Goal: Task Accomplishment & Management: Complete application form

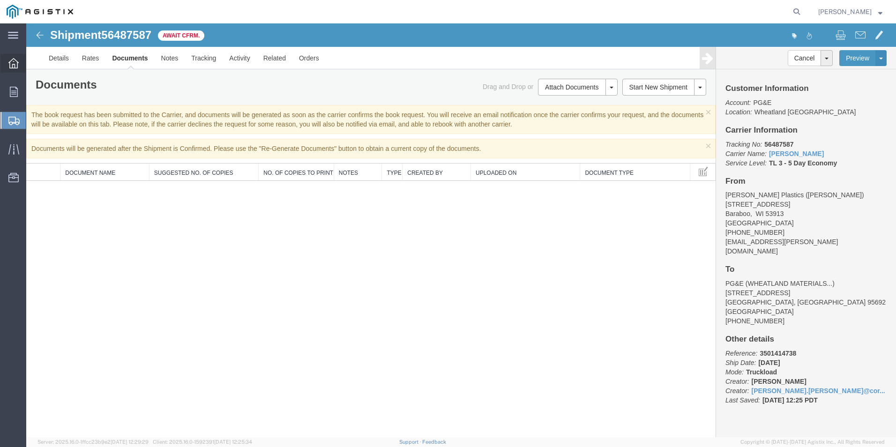
click at [10, 60] on icon at bounding box center [13, 63] width 10 height 10
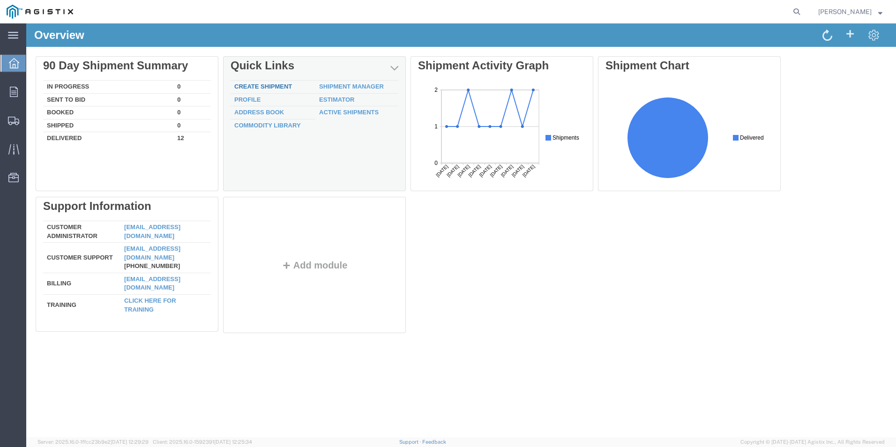
click at [277, 85] on link "Create Shipment" at bounding box center [263, 86] width 58 height 7
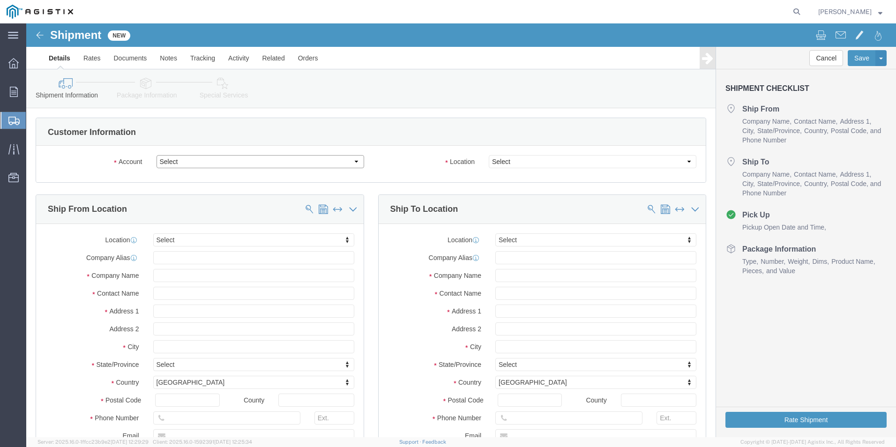
click select "Select PG&E R&B Company"
select select "9596"
click select "Select PG&E R&B Company"
select select "PURCHORD"
select select
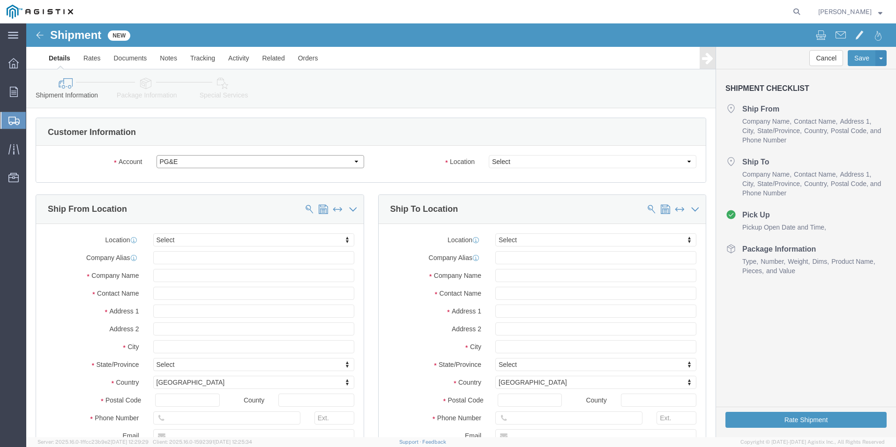
select select
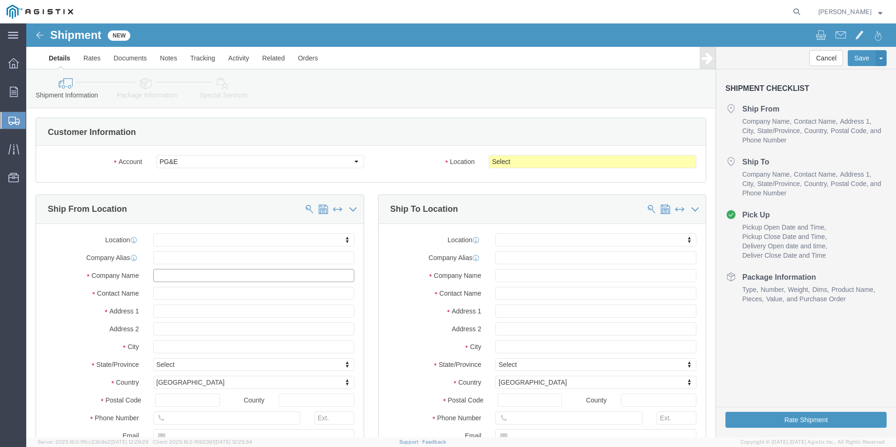
click input "text"
type input "wl"
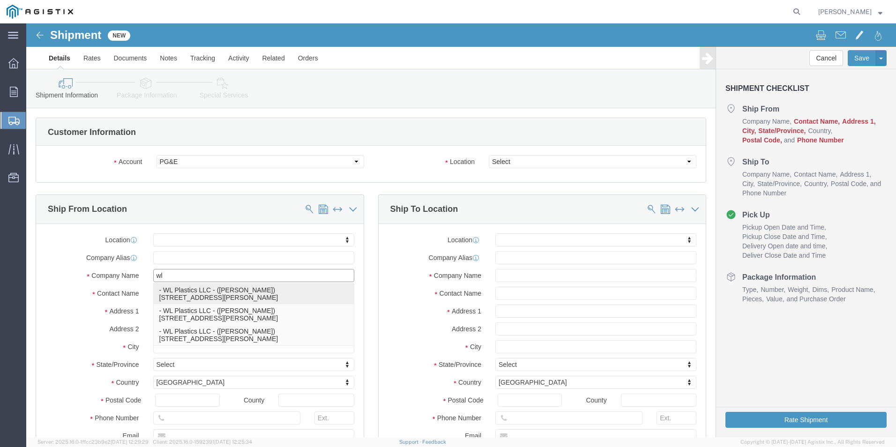
click p "- WL Plastics LLC - ([PERSON_NAME]) [STREET_ADDRESS][PERSON_NAME]"
select select
type input "WL Plastics LLC"
type input "[PERSON_NAME]"
type input "[STREET_ADDRESS][PERSON_NAME]"
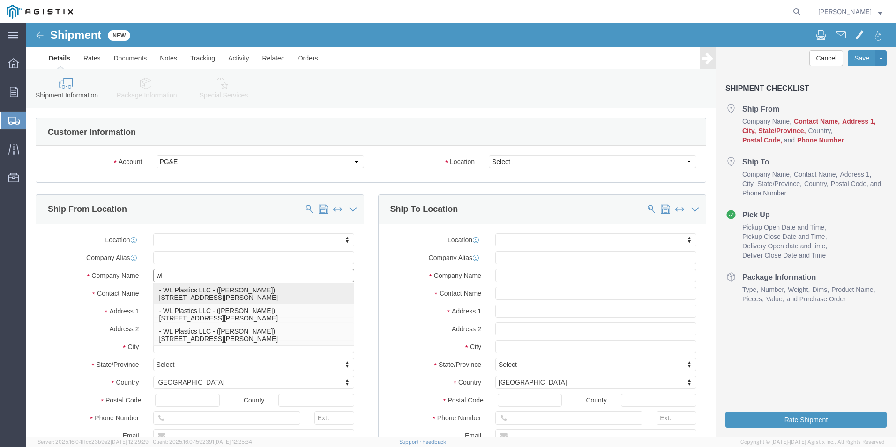
type input "Titusville"
type input "16354"
select select "PA"
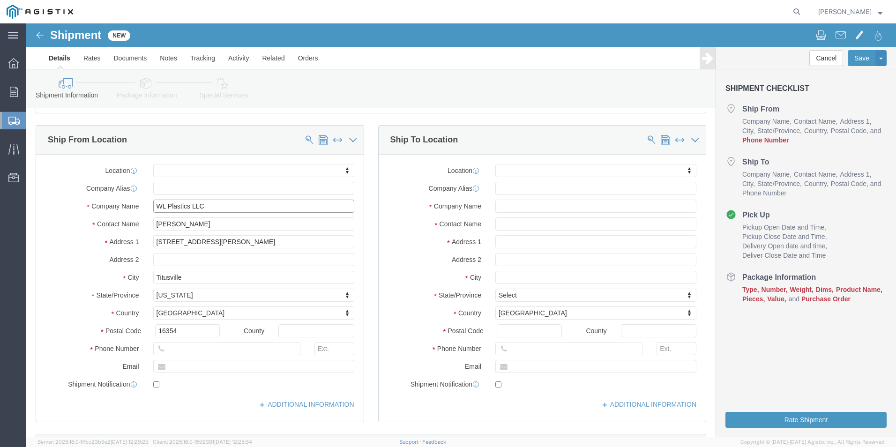
scroll to position [94, 0]
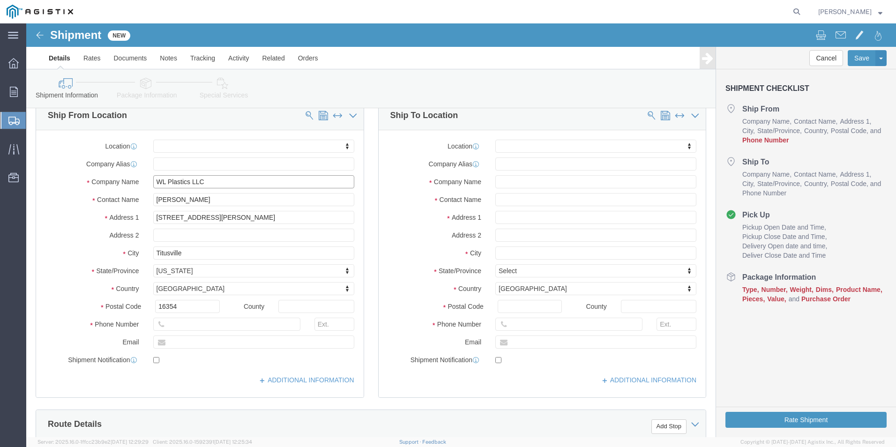
type input "WL Plastics LLC"
click input "text"
type input "[PERSON_NAME].[PERSON_NAME]@wlplastic"
drag, startPoint x: 229, startPoint y: 305, endPoint x: 139, endPoint y: 303, distance: 90.5
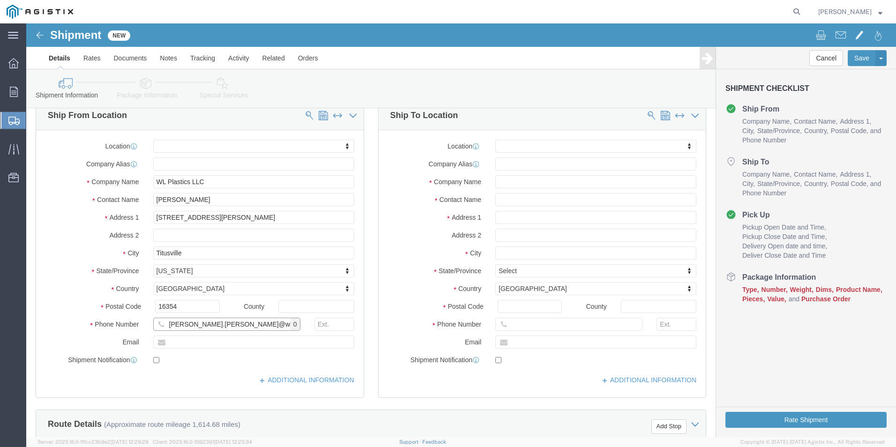
click input "[PERSON_NAME].[PERSON_NAME]@wlplastic"
click input "text"
paste input "[PERSON_NAME].[PERSON_NAME]@wlplastic"
type input "[EMAIL_ADDRESS][PERSON_NAME][DOMAIN_NAME]"
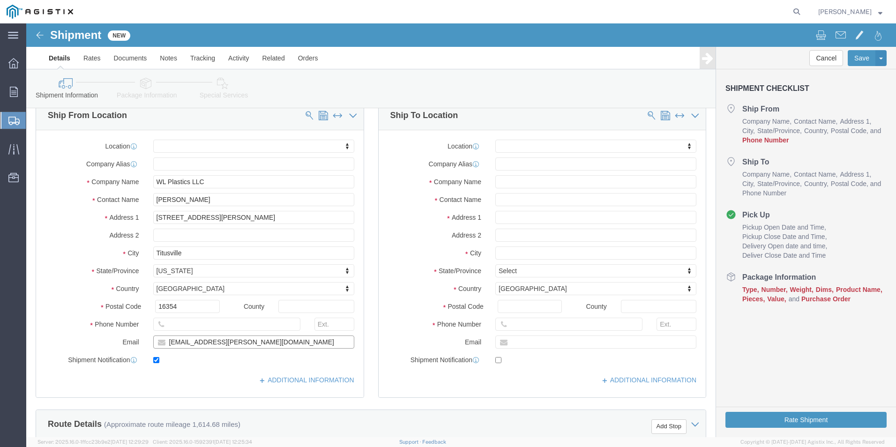
checkbox input "true"
click input "text"
type input "[PHONE_NUMBER]"
click div "ADDITIONAL INFORMATION"
click input "text"
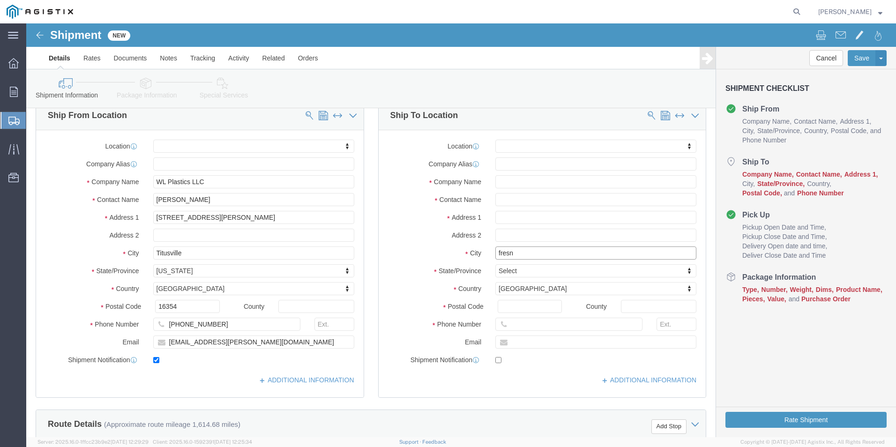
type input "[GEOGRAPHIC_DATA]"
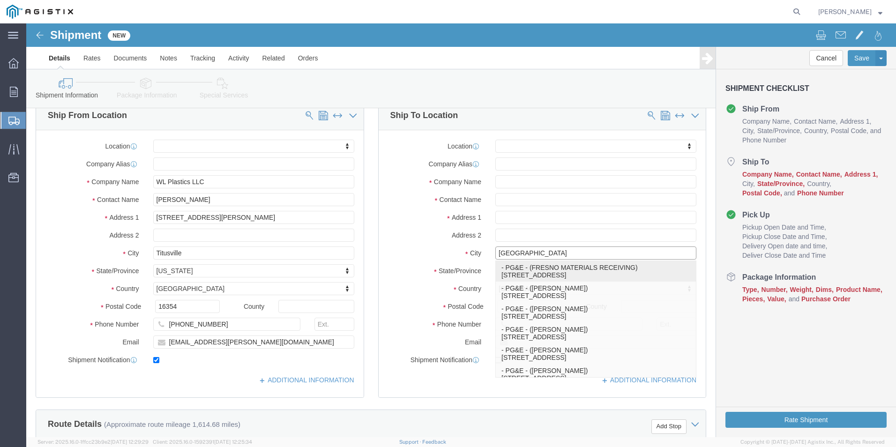
click p "- PG&E - (FRESNO MATERIALS RECEIVING) [STREET_ADDRESS]"
select select
type input "PG&E"
type input "FRESNO MATERIALS RECEIVING"
type input "[STREET_ADDRESS]"
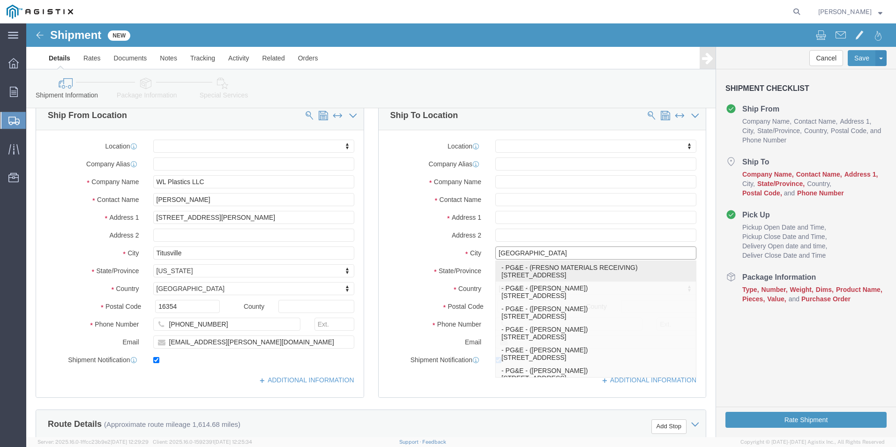
type input "[GEOGRAPHIC_DATA]"
type input "93725-1098"
type input "[PHONE_NUMBER]"
type input "[PERSON_NAME][EMAIL_ADDRESS][PERSON_NAME][DOMAIN_NAME]"
checkbox input "true"
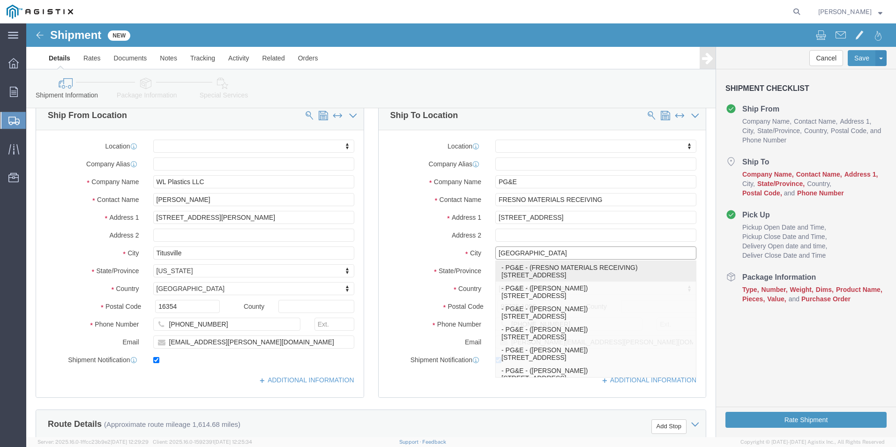
select select "CA"
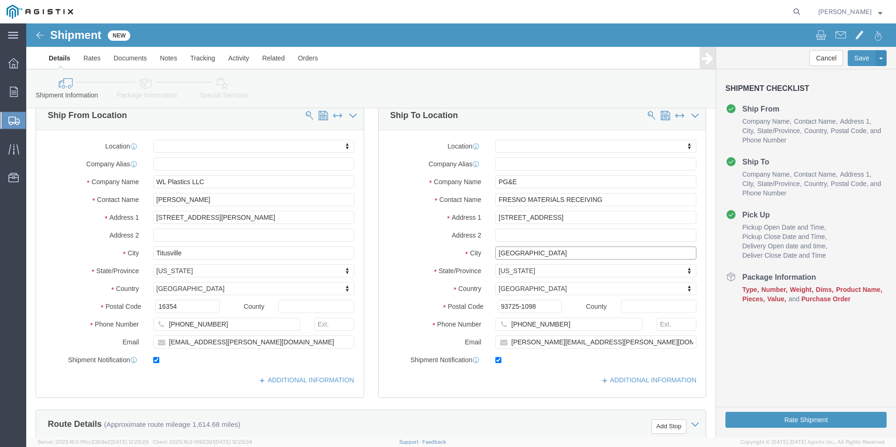
scroll to position [0, 0]
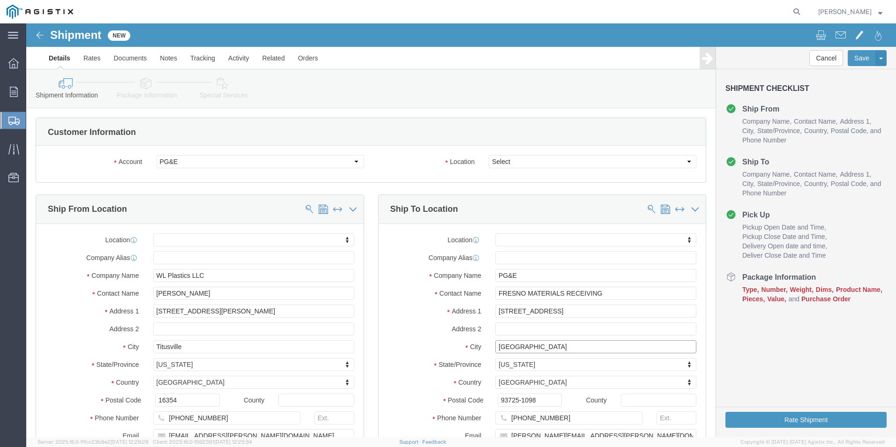
type input "[GEOGRAPHIC_DATA]"
select select
click select "Select All Others [GEOGRAPHIC_DATA] [GEOGRAPHIC_DATA] [GEOGRAPHIC_DATA] [GEOGRA…"
select select "19745"
click select "Select All Others [GEOGRAPHIC_DATA] [GEOGRAPHIC_DATA] [GEOGRAPHIC_DATA] [GEOGRA…"
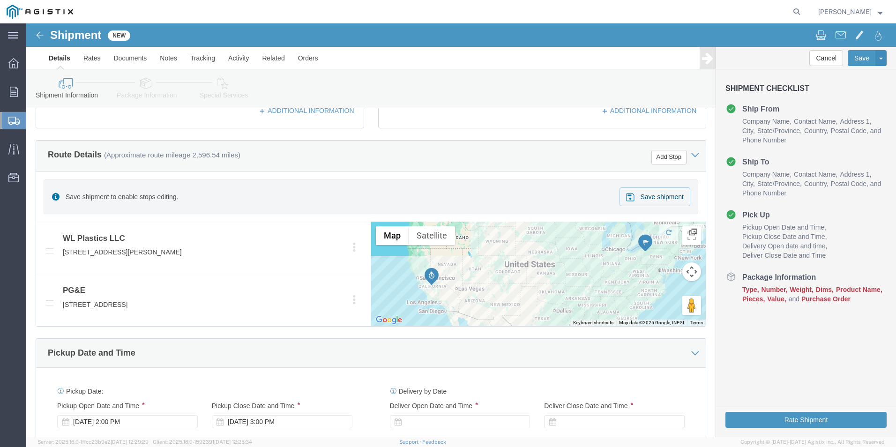
scroll to position [422, 0]
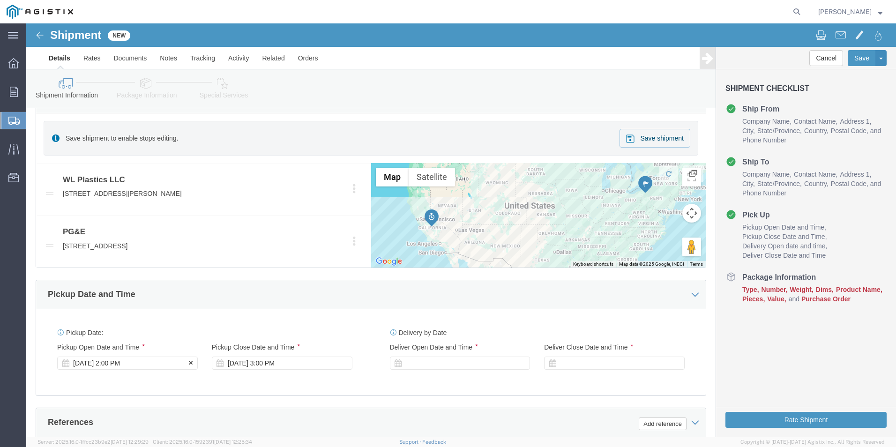
click div "[DATE] 2:00 PM"
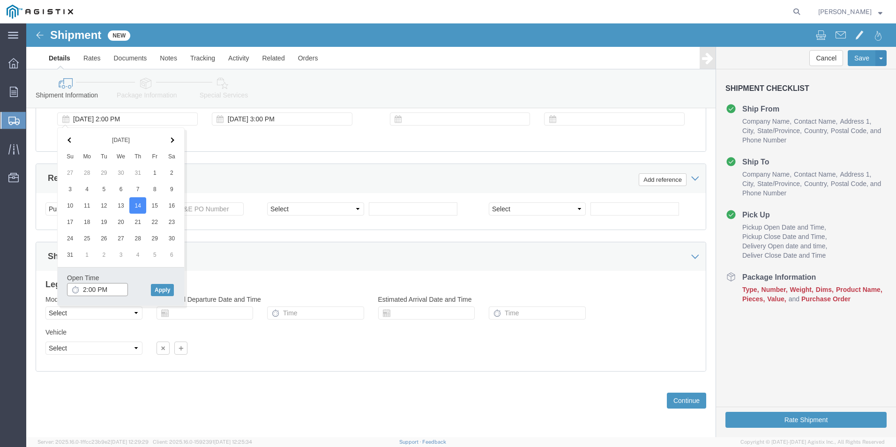
click input "2:00 PM"
click input "8:00 PM"
type input "8:00 AM"
click button "Apply"
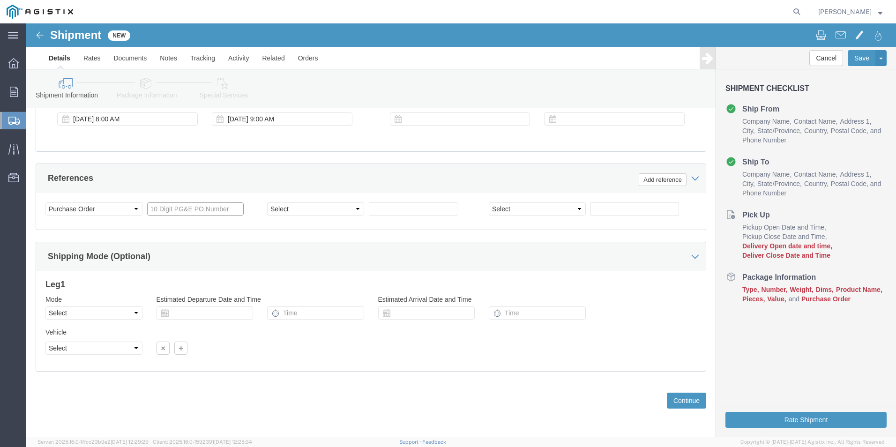
click input "text"
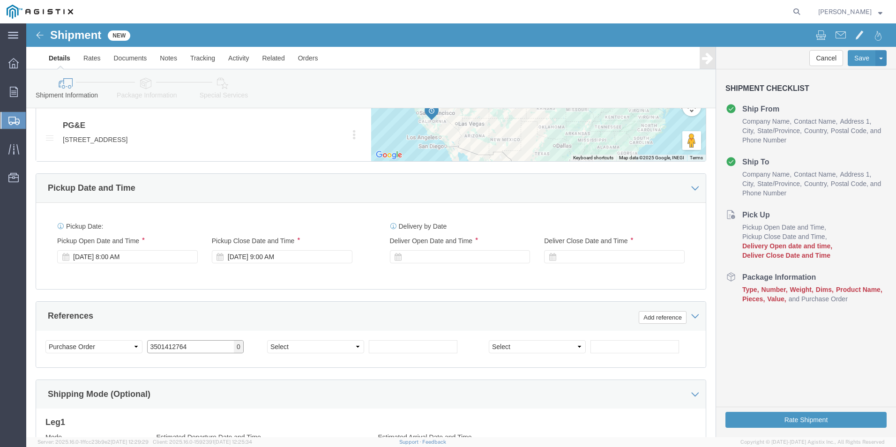
scroll to position [525, 0]
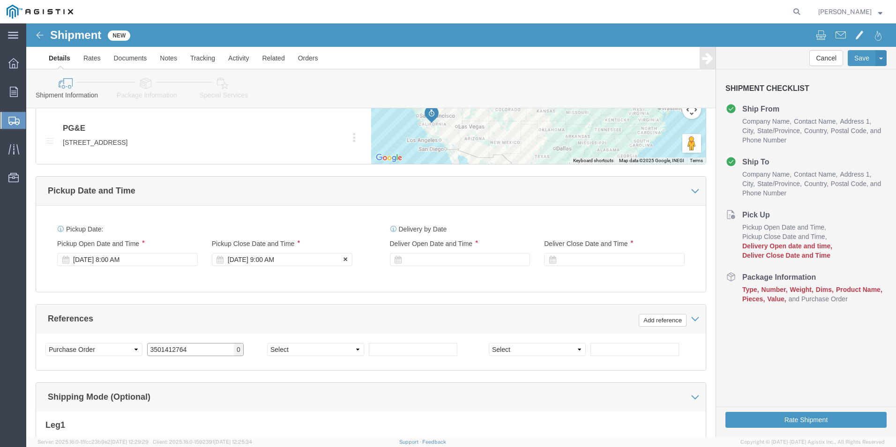
type input "3501412764"
click div "[DATE] 9:00 AM"
click input "2:00 AM"
type input "2:00 PM"
click button "Apply"
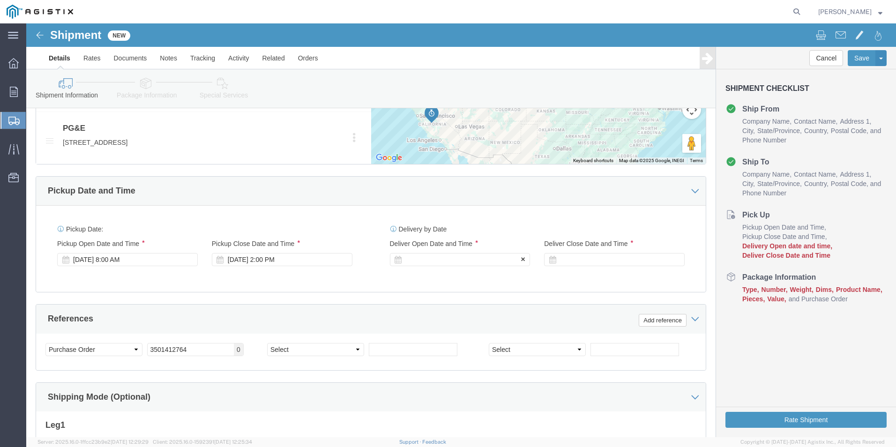
click div
click input "3:00 PM"
click input "8:00 PM"
type input "8:00 AM"
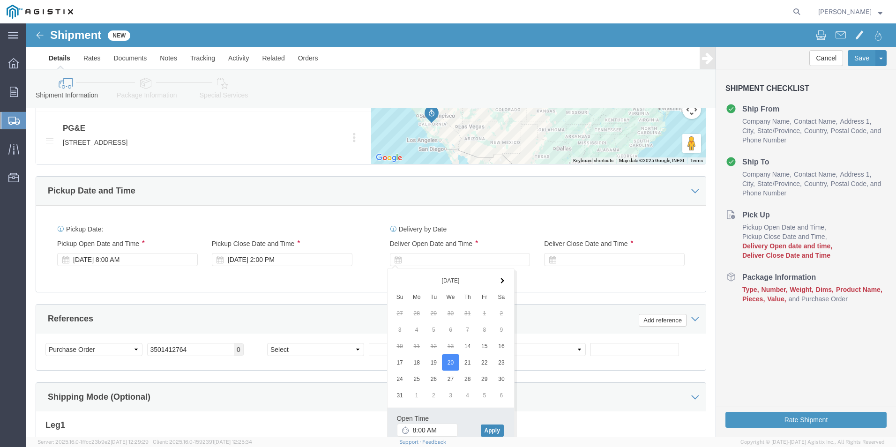
click button "Apply"
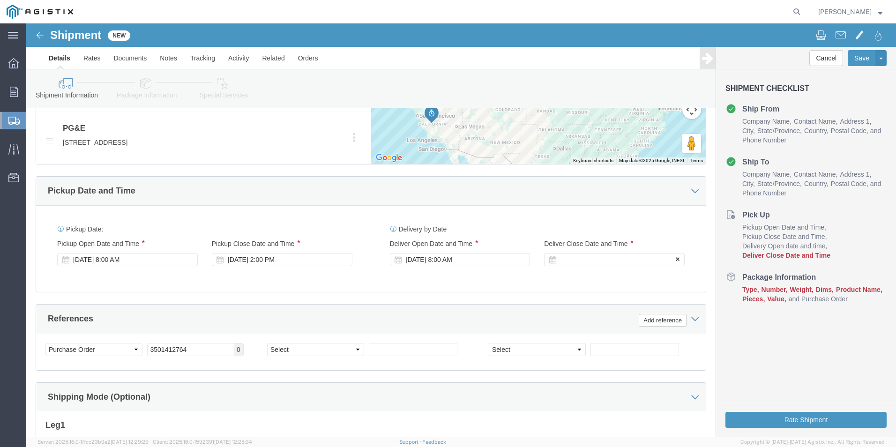
click div
click input "2:00 AM"
type input "2:00 PM"
click button "Apply"
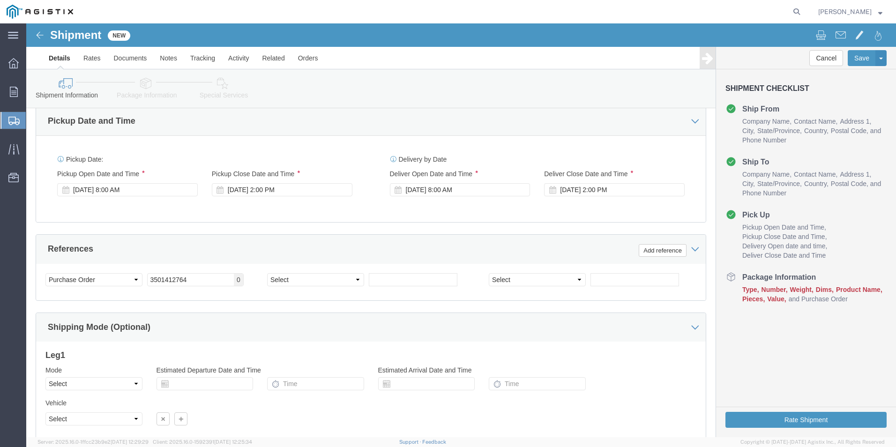
scroll to position [666, 0]
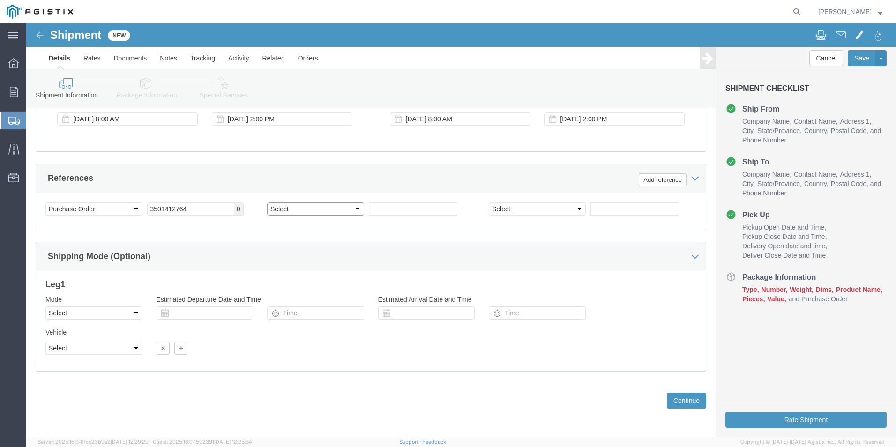
click select "Select Account Type Activity ID Airline Appointment Number ASN Batch Request # …"
select select "ORDERNUM"
click select "Select Account Type Activity ID Airline Appointment Number ASN Batch Request # …"
click input "text"
type input "115858"
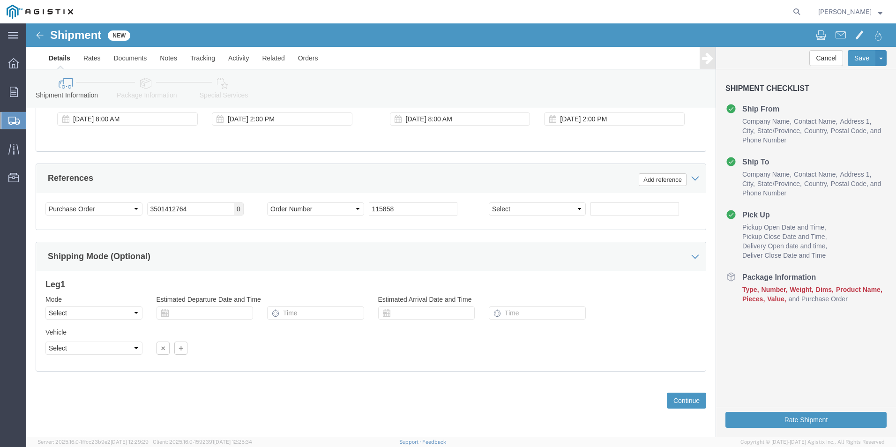
click div "Vehicle Select Size Select Container Number Owner Select Shipper Vessel"
click button "Continue"
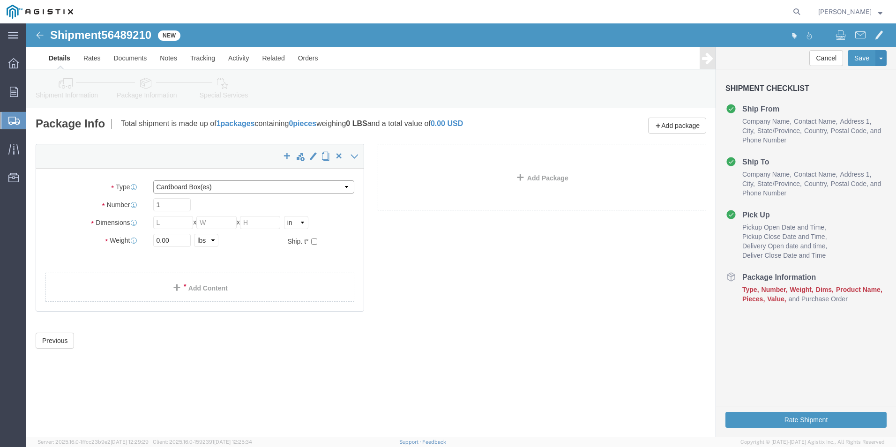
click select "Select Bulk Bundle(s) Cardboard Box(es) Carton(s) Crate(s) Drum(s) (Fiberboard)…"
select select "BNDL"
click select "Select Bulk Bundle(s) Cardboard Box(es) Carton(s) Crate(s) Drum(s) (Fiberboard)…"
click input "1"
type input "1"
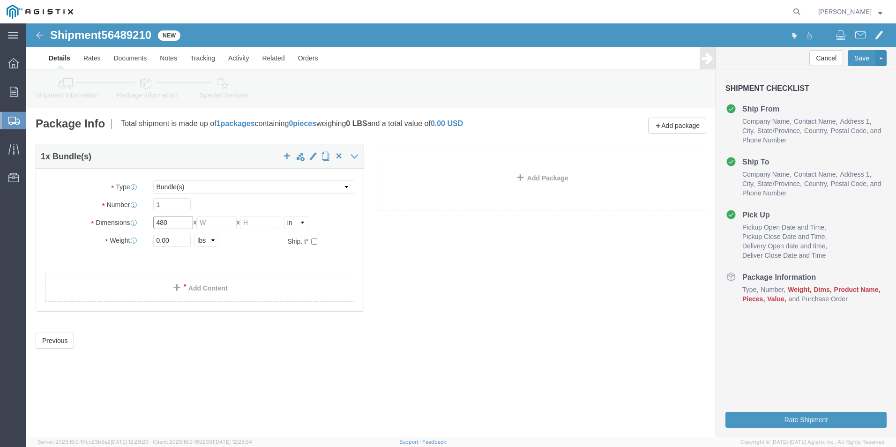
type input "480"
type input "36"
type input "25"
click input "0.00"
type input "0"
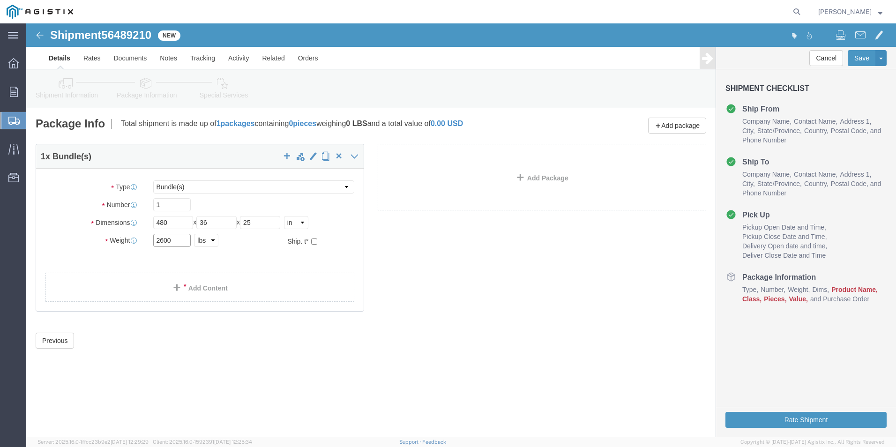
type input "2600"
click div "Please fix the following errors Customer Information Account Select PG&E R&B Co…"
click link "Add Content"
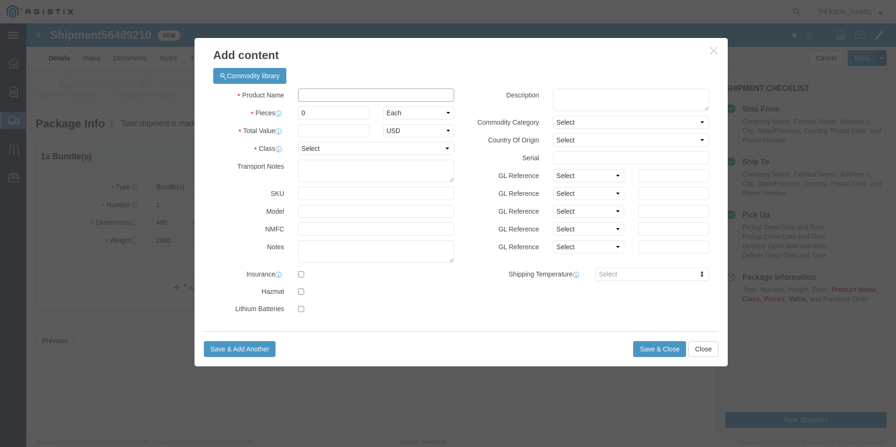
click input "text"
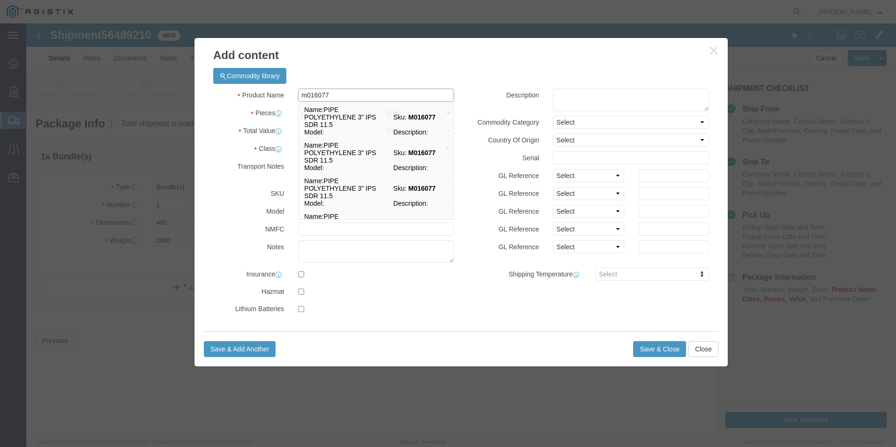
type input "M016077 3" x 40' sticks MDPE"
select select "US"
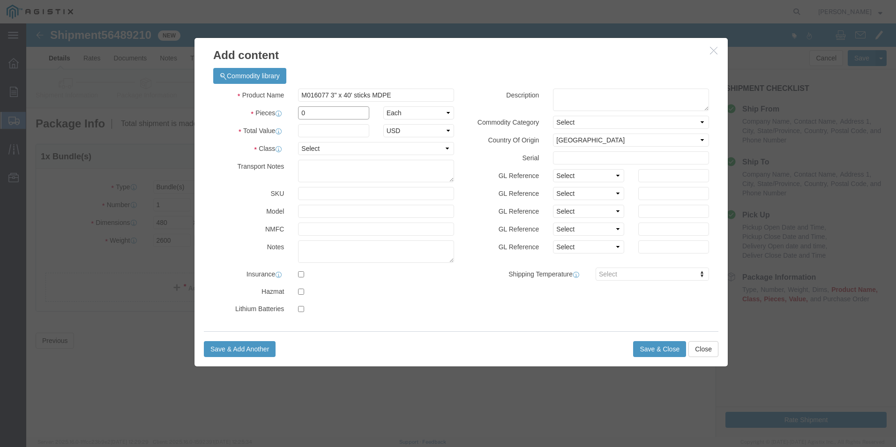
drag, startPoint x: 284, startPoint y: 86, endPoint x: 260, endPoint y: 89, distance: 24.0
click div "Pieces 0 Select Bag Barrels 100Board Feet Bottle Box Blister Pack Carats Can Ca…"
type input "50"
click input "text"
type input "5560.00"
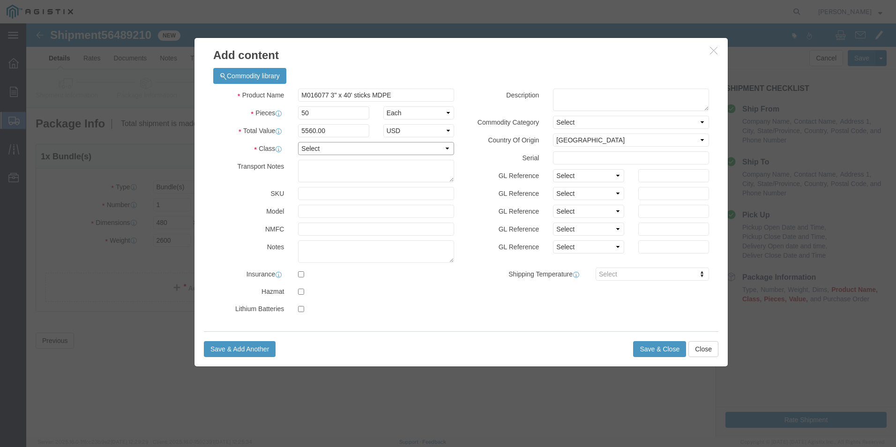
click select "Select 50 55 60 65 70 85 92.5 100 125 175 250 300 400"
select select "50"
click select "Select 50 55 60 65 70 85 92.5 100 125 175 250 300 400"
click textarea
click button "Save & Close"
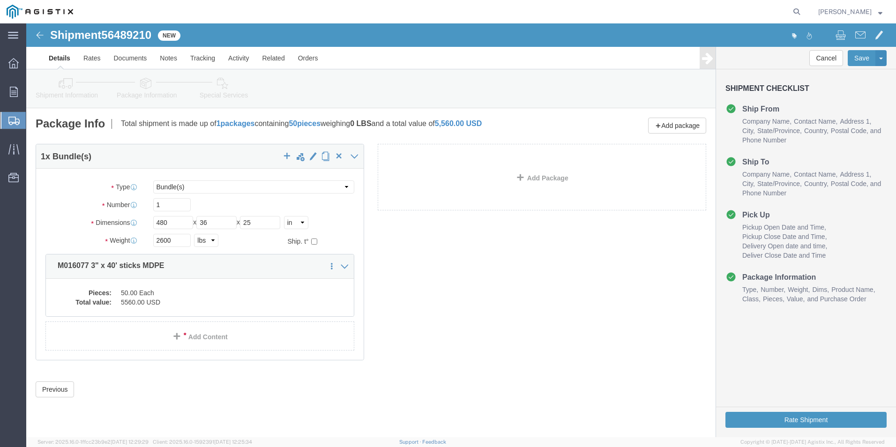
click div "1 x Bundle(s) Package Type Select Bulk Bundle(s) Cardboard Box(es) Carton(s) Cr…"
click link "Details"
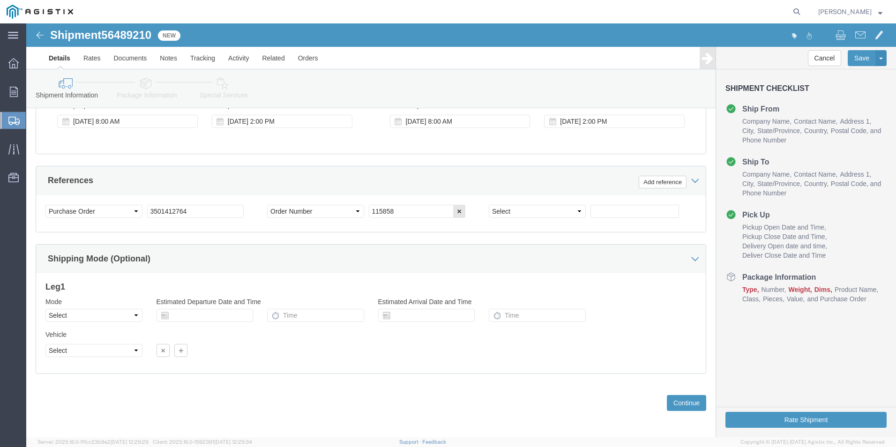
scroll to position [616, 0]
click button "Continue"
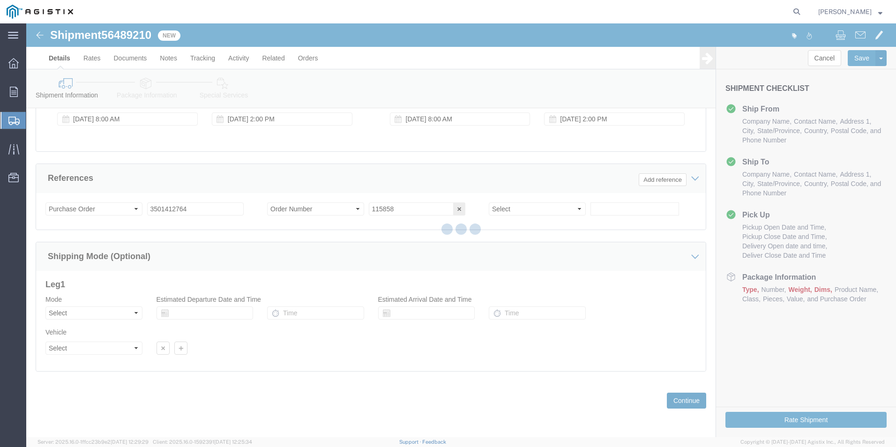
scroll to position [0, 0]
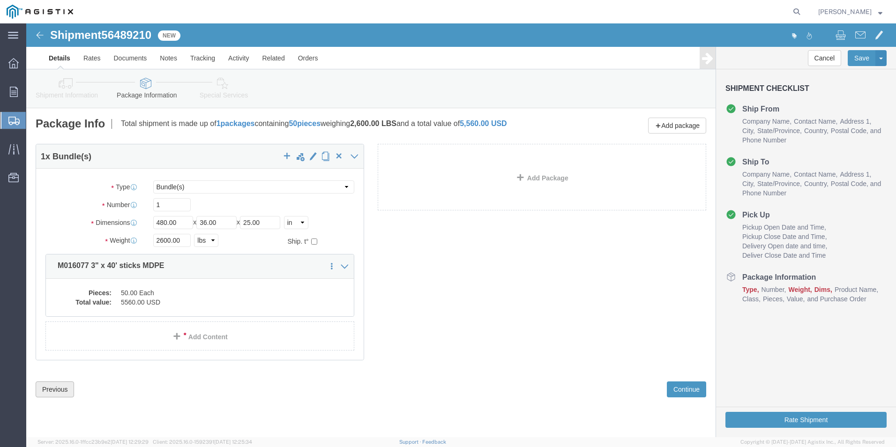
click button "Previous"
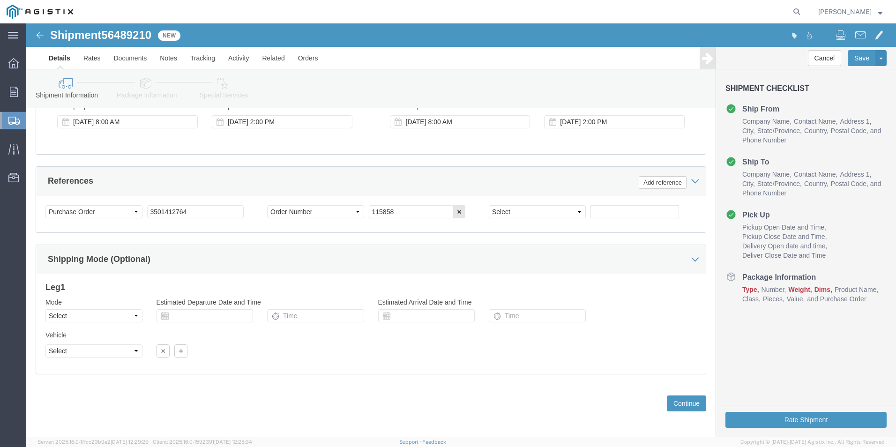
scroll to position [616, 0]
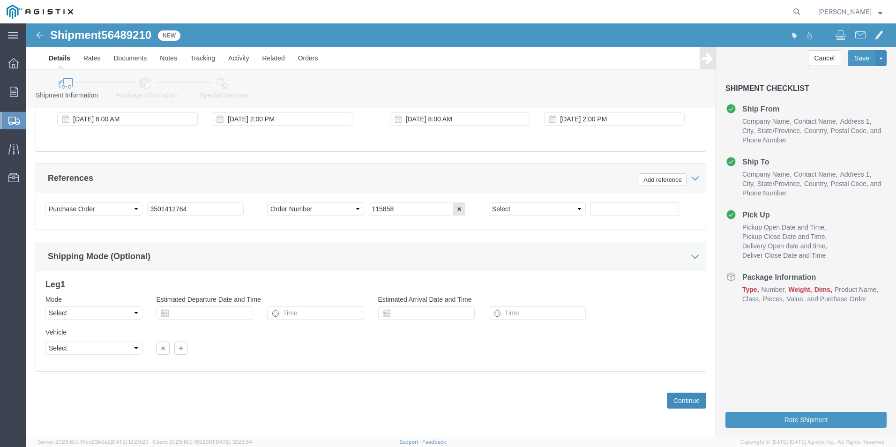
click button "Continue"
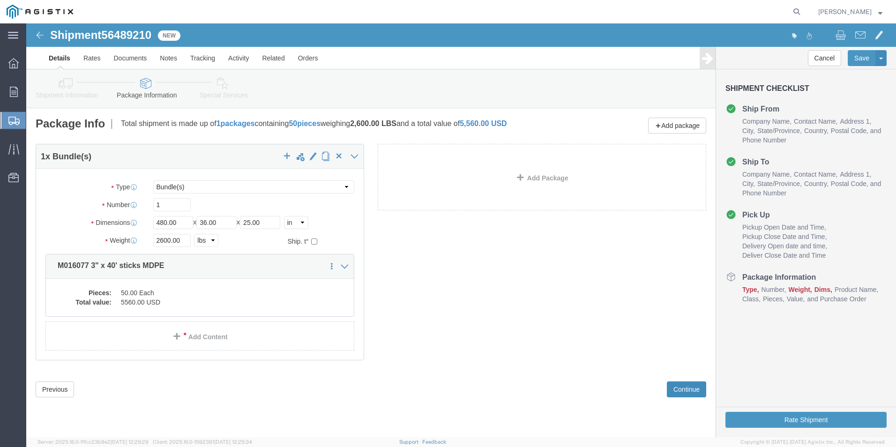
scroll to position [0, 0]
click button "Continue"
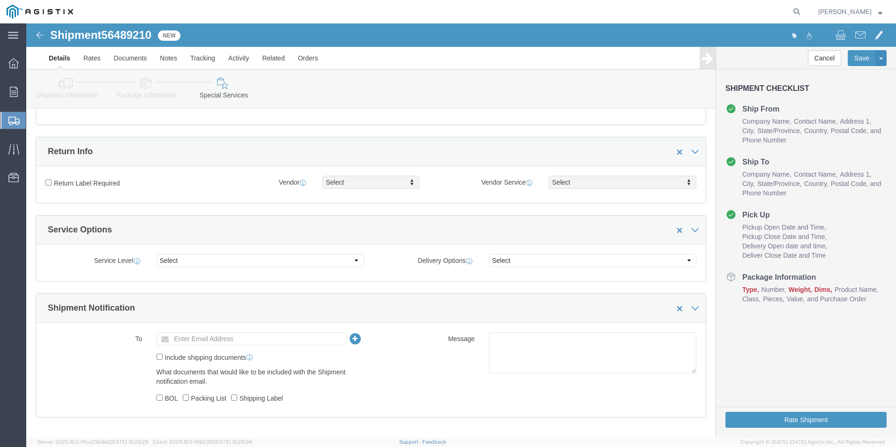
scroll to position [234, 0]
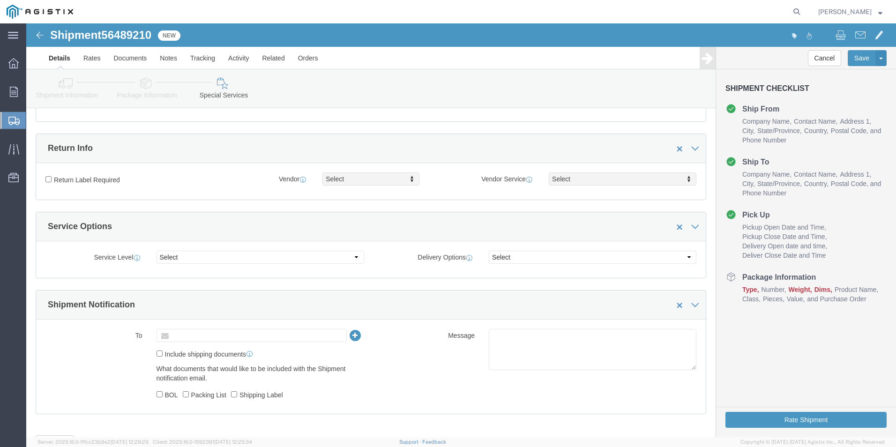
click input "text"
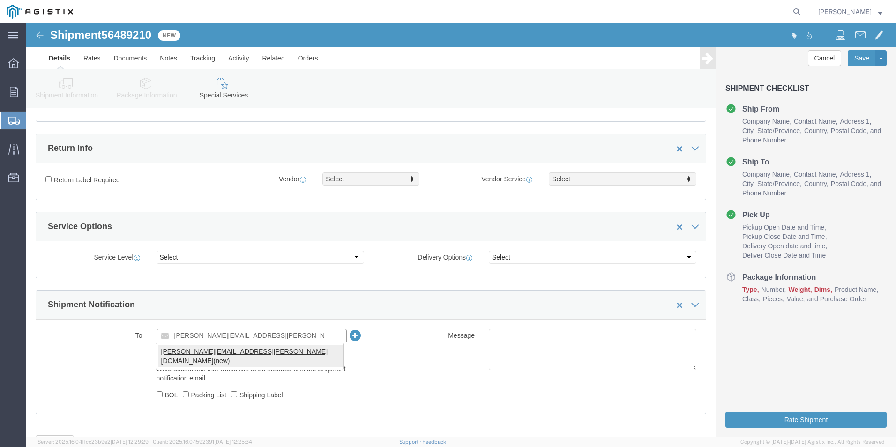
type input "[PERSON_NAME][EMAIL_ADDRESS][PERSON_NAME][DOMAIN_NAME]"
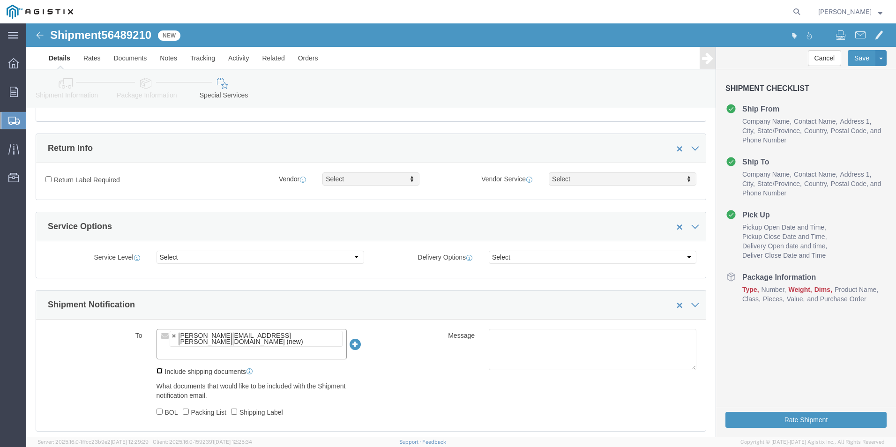
click input "Include shipping documents"
checkbox input "true"
click input "text"
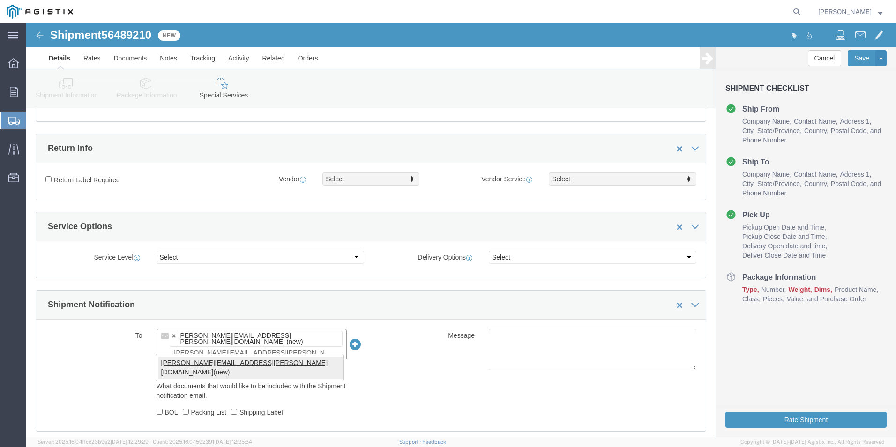
type input "[PERSON_NAME][EMAIL_ADDRESS][PERSON_NAME][DOMAIN_NAME]"
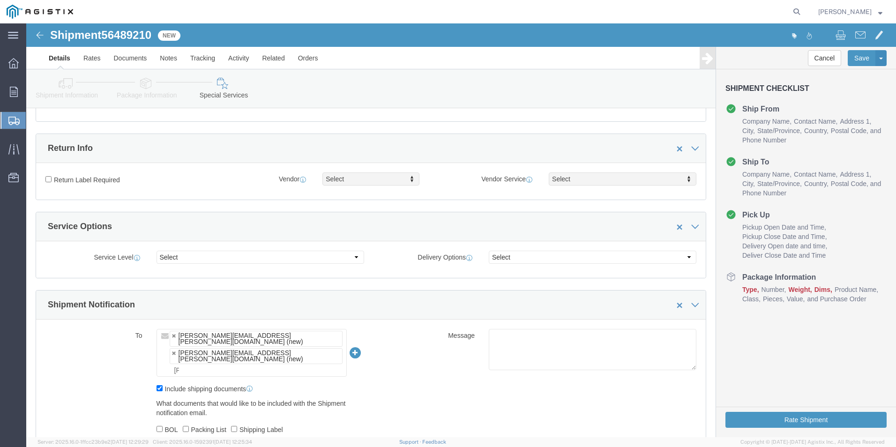
type input "[PERSON_NAME][EMAIL_ADDRESS][PERSON_NAME][DOMAIN_NAME],[PERSON_NAME][EMAIL_ADDR…"
click div "To [PERSON_NAME][EMAIL_ADDRESS][PERSON_NAME][DOMAIN_NAME] (new) [PERSON_NAME][E…"
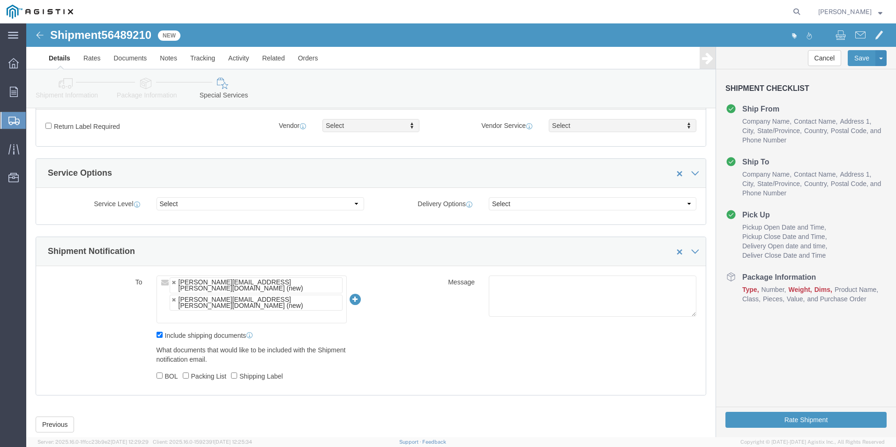
scroll to position [288, 0]
click button "Rate Shipment"
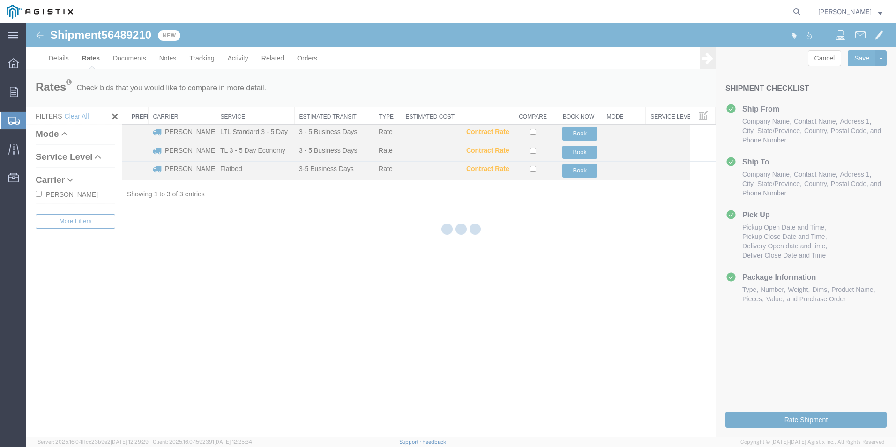
scroll to position [0, 0]
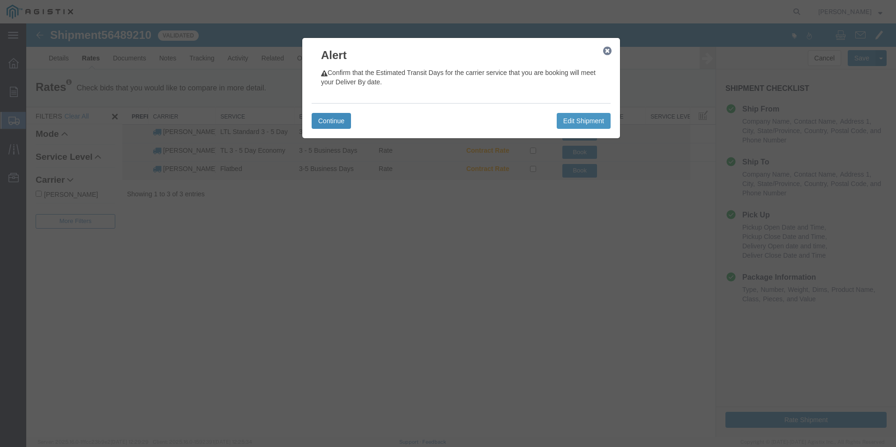
click at [336, 118] on button "Continue" at bounding box center [331, 121] width 39 height 16
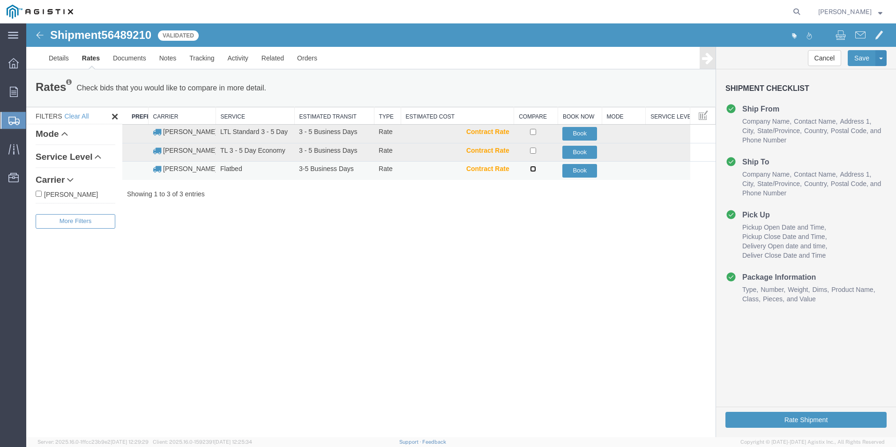
click at [535, 169] on input "checkbox" at bounding box center [533, 169] width 6 height 6
checkbox input "true"
click at [578, 170] on button "Book" at bounding box center [579, 171] width 35 height 14
